Goal: Task Accomplishment & Management: Complete application form

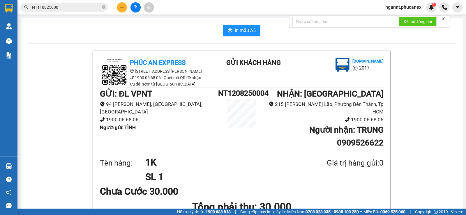
scroll to position [58, 0]
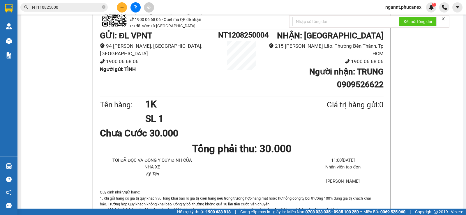
click at [88, 9] on input "NT110825000" at bounding box center [66, 7] width 69 height 6
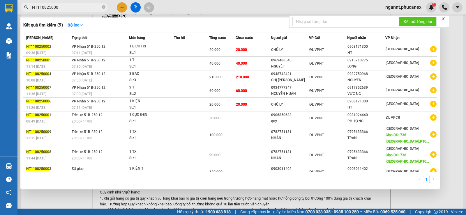
drag, startPoint x: 88, startPoint y: 9, endPoint x: 19, endPoint y: 8, distance: 69.3
click at [19, 8] on div "NT110825000" at bounding box center [57, 7] width 114 height 9
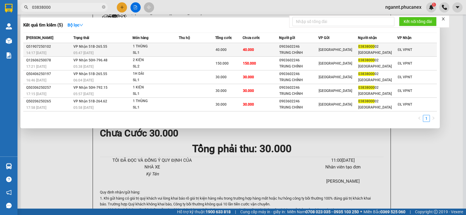
type input "03838000"
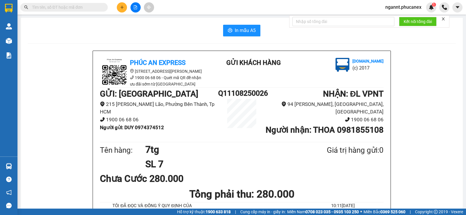
click at [64, 8] on input "text" at bounding box center [66, 7] width 69 height 6
paste input "0906020421"
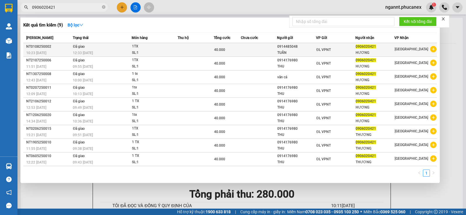
type input "0906020421"
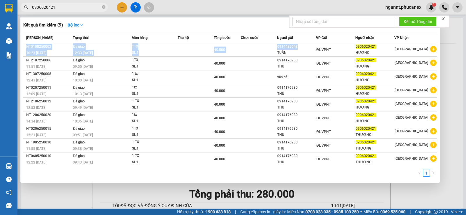
drag, startPoint x: 306, startPoint y: 49, endPoint x: 275, endPoint y: 28, distance: 37.6
click at [275, 28] on div "Kết quả tìm kiếm ( 9 ) Bộ lọc Mã ĐH Trạng thái Món hàng Thu hộ Tổng cước Chưa c…" at bounding box center [230, 100] width 420 height 166
click at [275, 28] on div "Kết quả tìm kiếm ( 9 ) Bộ lọc" at bounding box center [230, 24] width 414 height 9
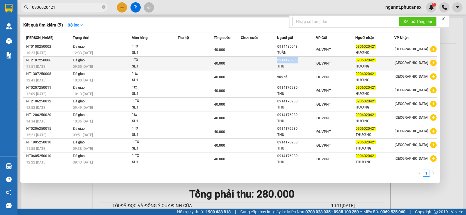
drag, startPoint x: 301, startPoint y: 61, endPoint x: 276, endPoint y: 61, distance: 25.4
click at [276, 61] on tr "NT2107250006 11:51 - 21/07 Đã giao 09:55 - 22/07 1TX SL: 1 40.000 0914176980 TH…" at bounding box center [230, 64] width 414 height 14
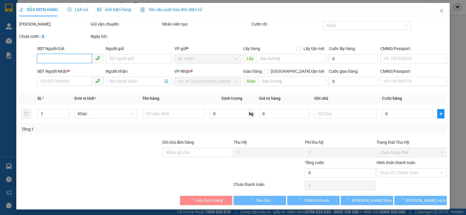
type input "0914176980"
type input "THU"
type input "0906020421"
type input "HƯƠNG"
type input "40.000"
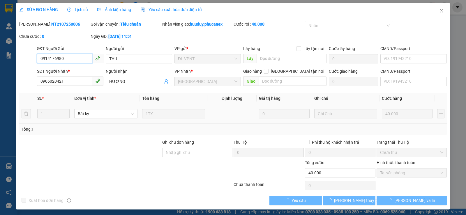
drag, startPoint x: 276, startPoint y: 61, endPoint x: 72, endPoint y: 59, distance: 203.9
click at [74, 59] on input "0914176980" at bounding box center [64, 58] width 55 height 9
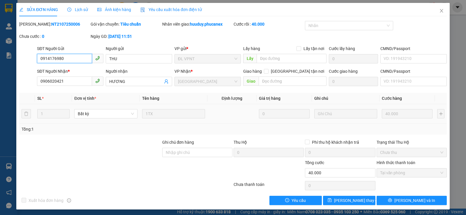
drag, startPoint x: 72, startPoint y: 59, endPoint x: 37, endPoint y: 59, distance: 34.7
click at [37, 59] on input "0914176980" at bounding box center [64, 58] width 55 height 9
click at [439, 12] on icon "close" at bounding box center [441, 10] width 5 height 5
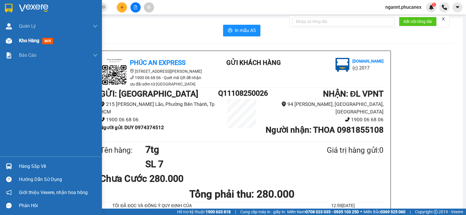
click at [36, 43] on span "Kho hàng" at bounding box center [29, 41] width 20 height 6
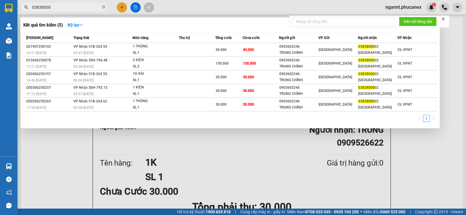
scroll to position [58, 0]
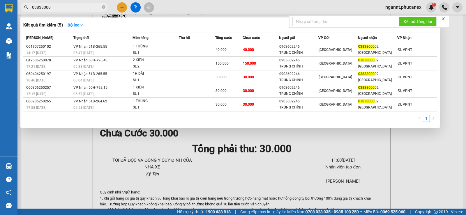
click at [122, 5] on div at bounding box center [233, 107] width 466 height 215
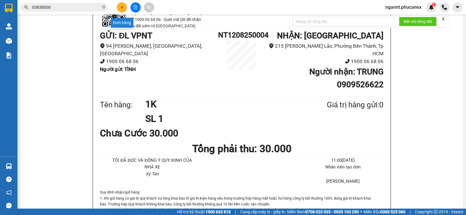
click at [122, 5] on icon "plus" at bounding box center [122, 7] width 4 height 4
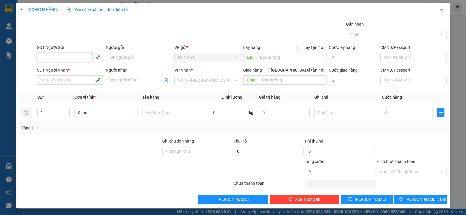
click at [75, 54] on input "SĐT Người Gửi" at bounding box center [64, 57] width 55 height 9
type input "0"
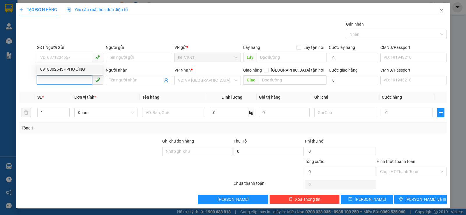
click at [50, 78] on input "SĐT Người Nhận *" at bounding box center [64, 79] width 55 height 9
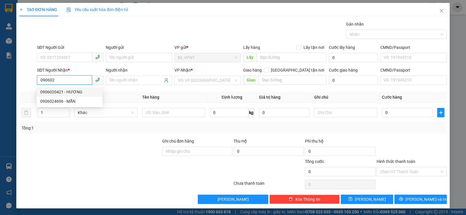
click at [52, 89] on div "0906020421 - HƯƠNG" at bounding box center [69, 92] width 59 height 6
type input "0906020421"
type input "HƯƠNG"
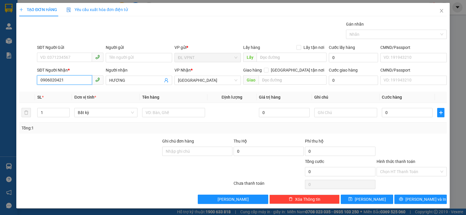
drag, startPoint x: 63, startPoint y: 80, endPoint x: 31, endPoint y: 79, distance: 32.1
click at [31, 79] on div "SĐT Người Nhận * 0906020421 Người nhận HƯƠNG VP Nhận * [GEOGRAPHIC_DATA] tận nơ…" at bounding box center [233, 77] width 429 height 20
type input "0906020421"
click at [75, 59] on input "SĐT Người Gửi" at bounding box center [64, 57] width 55 height 9
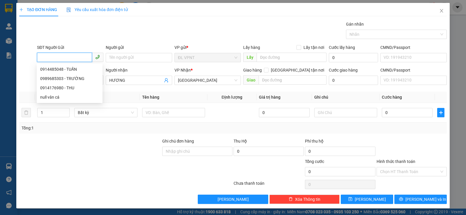
paste input "0914176980"
type input "0914176980"
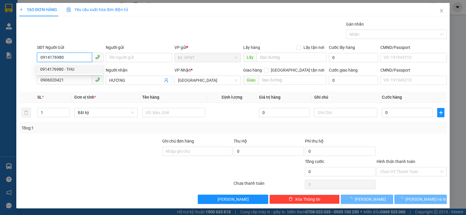
click at [77, 69] on div "0914176980 - THU" at bounding box center [69, 69] width 59 height 6
type input "THU"
type input "0914176980"
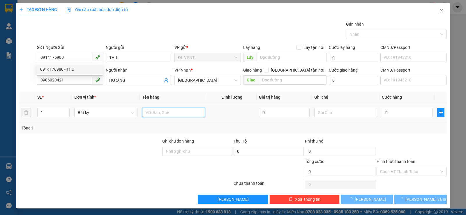
click at [177, 112] on input "text" at bounding box center [173, 112] width 63 height 9
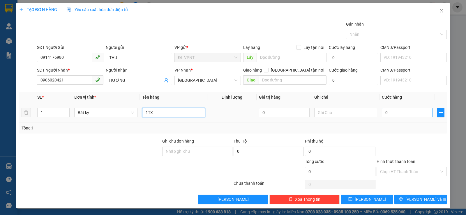
type input "1TX"
click at [380, 112] on td "0" at bounding box center [407, 113] width 55 height 20
click at [382, 113] on input "0" at bounding box center [407, 112] width 51 height 9
type input "4"
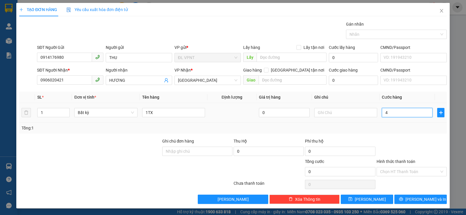
type input "4"
type input "40"
click at [392, 117] on input "40" at bounding box center [407, 112] width 51 height 9
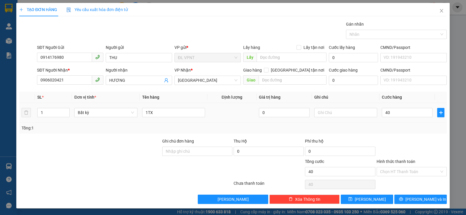
click at [394, 126] on div "Tổng: 1" at bounding box center [233, 128] width 423 height 6
type input "40.000"
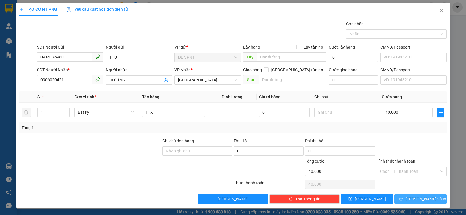
click at [411, 198] on button "[PERSON_NAME] và In" at bounding box center [420, 199] width 52 height 9
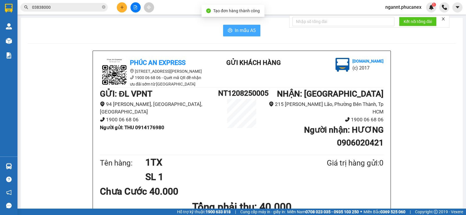
click at [237, 34] on button "In mẫu A5" at bounding box center [241, 31] width 37 height 12
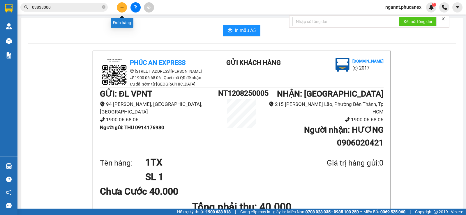
click at [123, 6] on icon "plus" at bounding box center [122, 7] width 4 height 4
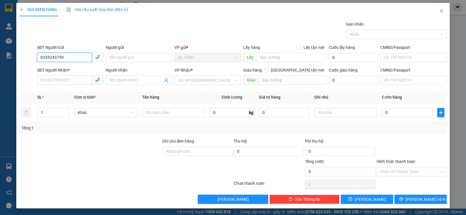
click at [48, 58] on input "0335243759" at bounding box center [64, 57] width 55 height 9
click at [55, 60] on input "0335243759" at bounding box center [64, 57] width 55 height 9
type input "0335243759"
click at [134, 57] on input "Người gửi" at bounding box center [139, 57] width 66 height 9
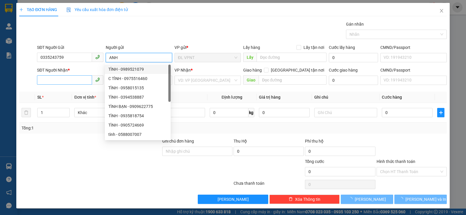
type input "ANH"
click at [79, 84] on input "SĐT Người Nhận *" at bounding box center [64, 79] width 55 height 9
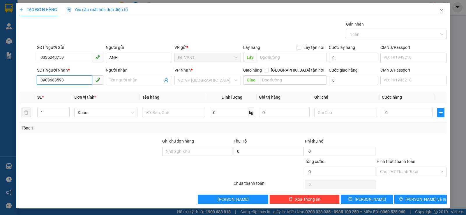
click at [49, 80] on input "0903683593" at bounding box center [64, 79] width 55 height 9
click at [54, 81] on input "0903683593" at bounding box center [64, 79] width 55 height 9
type input "0903683593"
click at [123, 83] on input "Người nhận" at bounding box center [136, 80] width 54 height 6
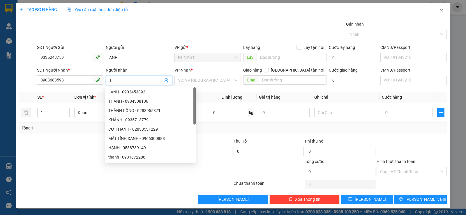
paste input "Ô"
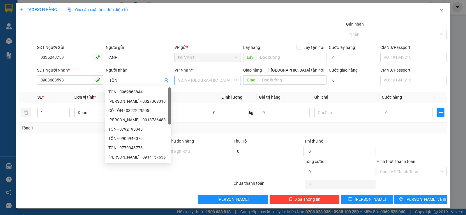
click at [185, 84] on input "search" at bounding box center [205, 80] width 55 height 9
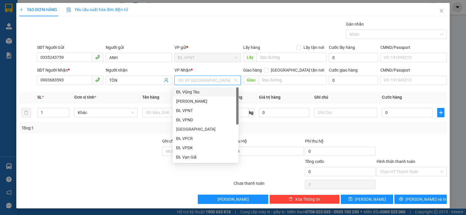
click at [194, 94] on div "ĐL Vũng Tàu" at bounding box center [205, 92] width 59 height 6
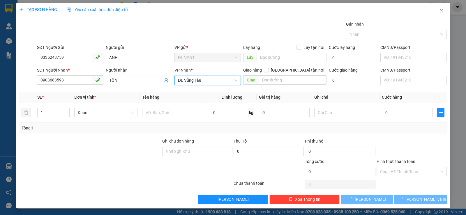
click at [139, 78] on input "TÔN" at bounding box center [136, 80] width 54 height 6
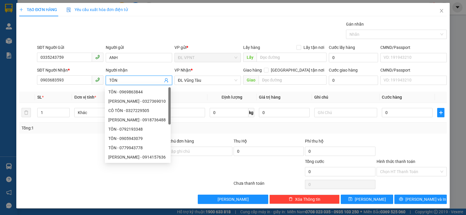
click at [132, 79] on input "TÔN" at bounding box center [136, 80] width 54 height 6
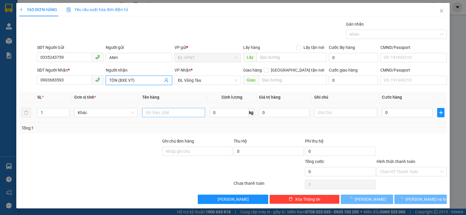
type input "TÔN (BXE VT)"
click at [164, 113] on input "text" at bounding box center [173, 112] width 63 height 9
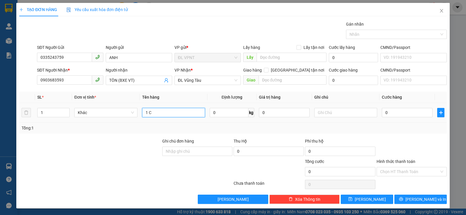
paste input "ỤC"
type input "1K"
click at [405, 109] on input "0" at bounding box center [407, 112] width 51 height 9
type input "8"
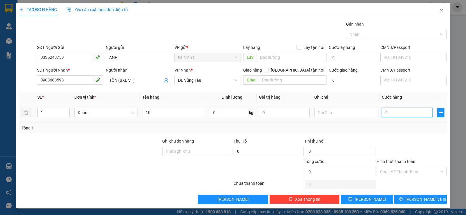
type input "8"
type input "80"
type input "800"
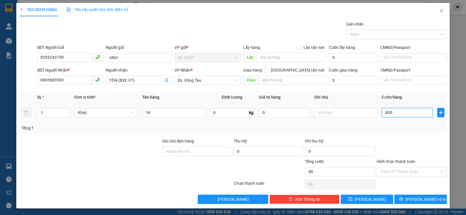
type input "800"
type input "80"
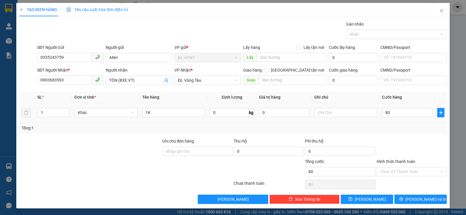
click at [394, 125] on div "Tổng: 1" at bounding box center [233, 128] width 423 height 6
type input "80.000"
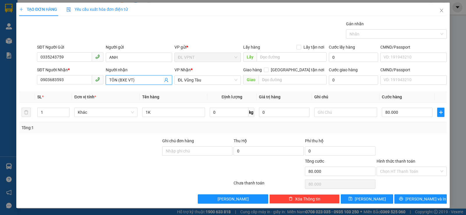
drag, startPoint x: 128, startPoint y: 81, endPoint x: 118, endPoint y: 80, distance: 10.8
click at [118, 80] on input "TÔN (BXE VT)" at bounding box center [136, 80] width 54 height 6
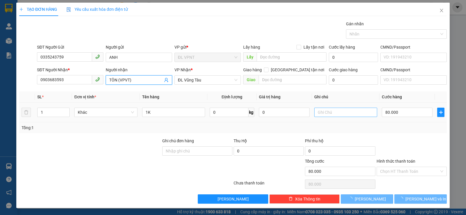
type input "TÔN (VPVT)"
click at [356, 115] on input "text" at bounding box center [345, 112] width 63 height 9
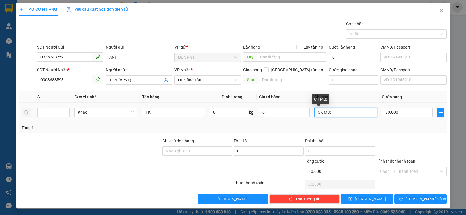
paste input "[DATE] 12:41"
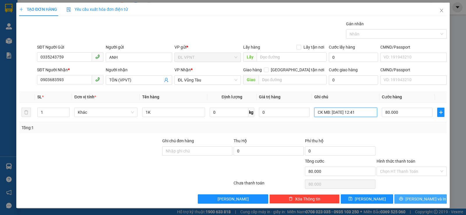
type input "CK MB: [DATE] 12:41"
click at [415, 197] on span "[PERSON_NAME] và In" at bounding box center [426, 199] width 41 height 6
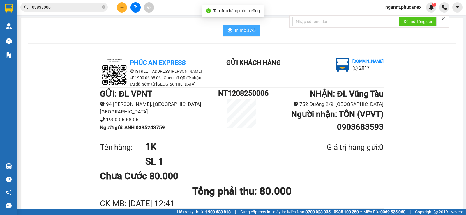
click at [251, 32] on span "In mẫu A5" at bounding box center [245, 30] width 21 height 7
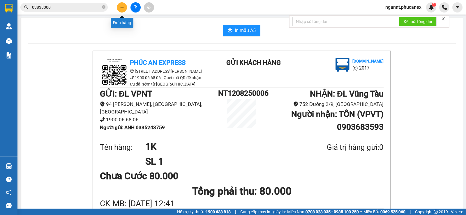
click at [120, 11] on button at bounding box center [122, 7] width 10 height 10
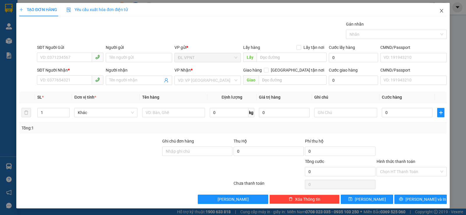
click at [439, 11] on icon "close" at bounding box center [441, 10] width 5 height 5
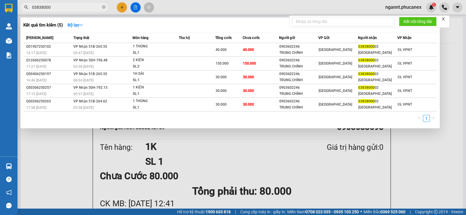
click at [71, 8] on input "03838000" at bounding box center [66, 7] width 69 height 6
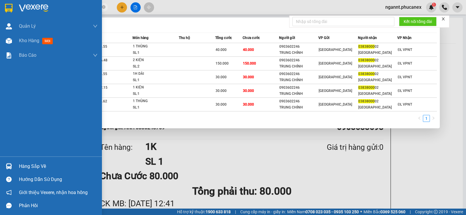
drag, startPoint x: 71, startPoint y: 8, endPoint x: 21, endPoint y: 8, distance: 50.4
click at [7, 8] on section "Kết quả tìm kiếm ( 5 ) Bộ lọc Mã ĐH Trạng thái Món hàng Thu hộ Tổng cước Chưa c…" at bounding box center [233, 107] width 466 height 215
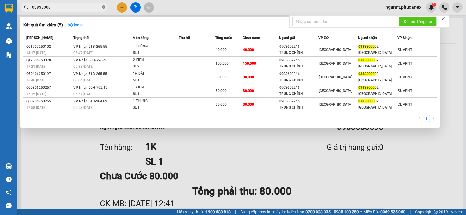
click at [105, 8] on icon "close-circle" at bounding box center [103, 6] width 3 height 3
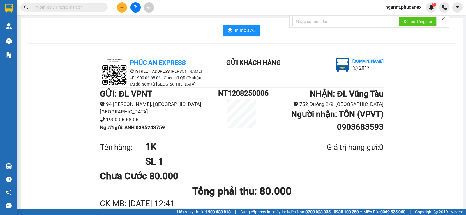
click at [92, 8] on input "text" at bounding box center [66, 7] width 69 height 6
